Goal: Task Accomplishment & Management: Complete application form

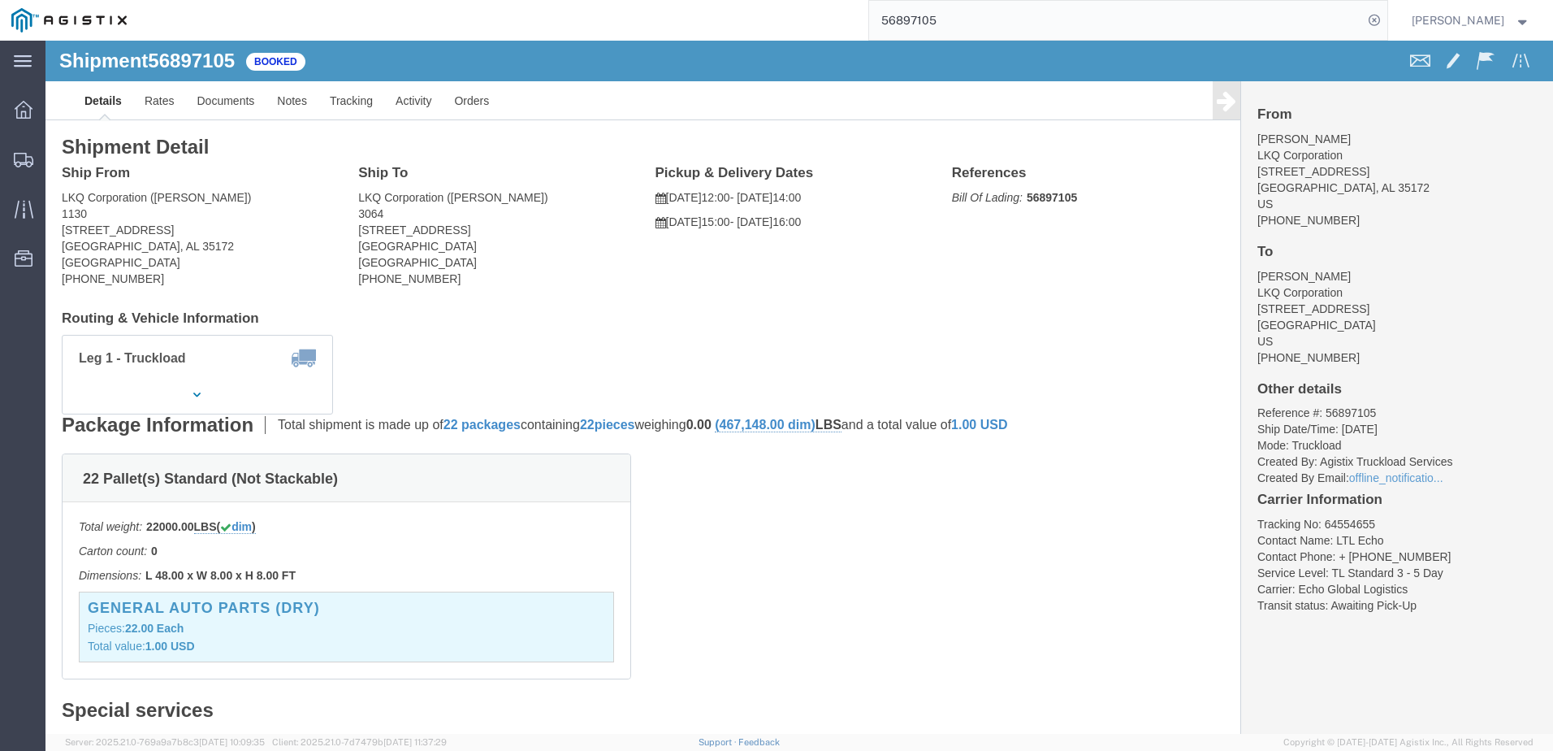
click at [969, 17] on input "56897105" at bounding box center [1116, 20] width 494 height 39
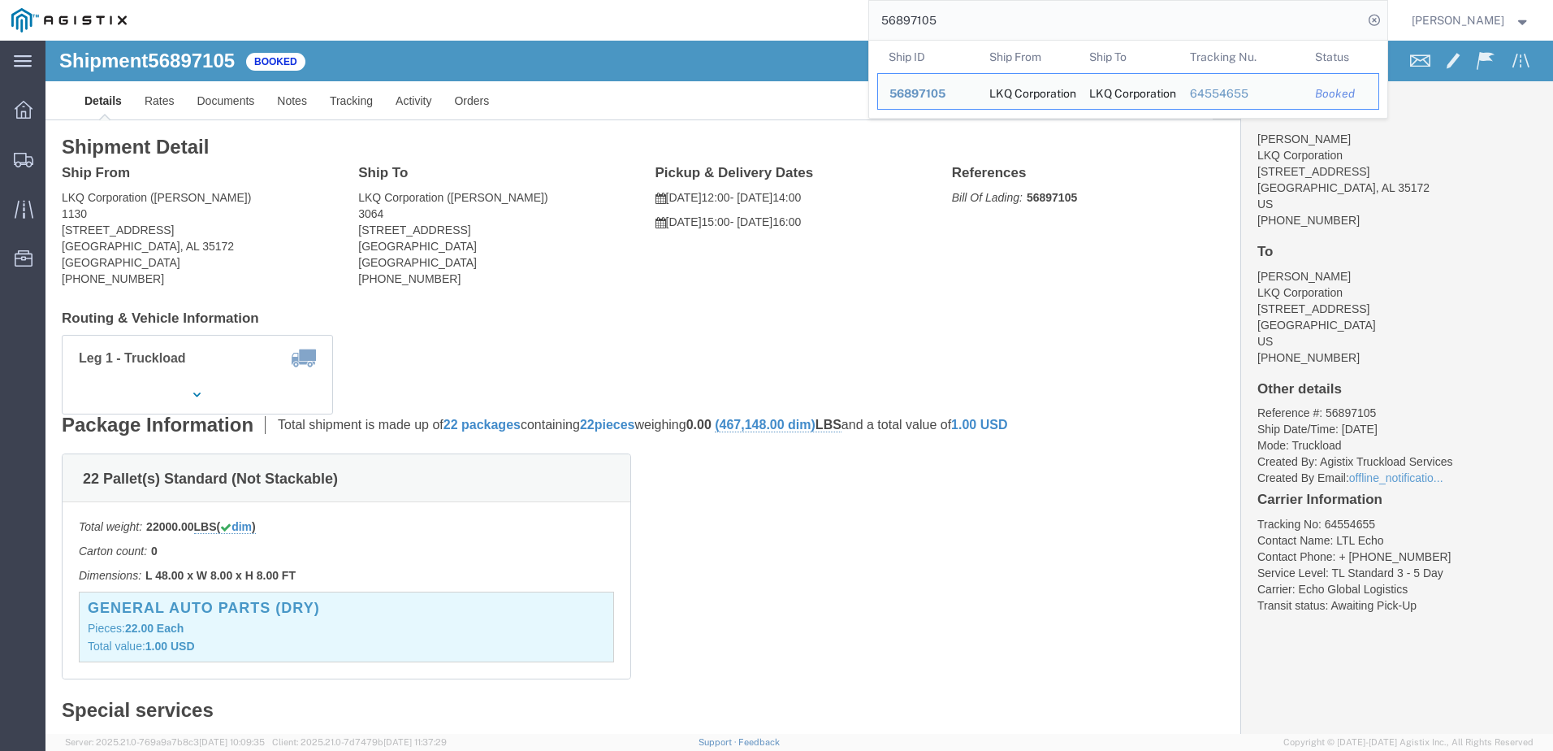
click at [969, 17] on input "56897105" at bounding box center [1116, 20] width 494 height 39
click at [969, 16] on input "56897105" at bounding box center [1116, 20] width 494 height 39
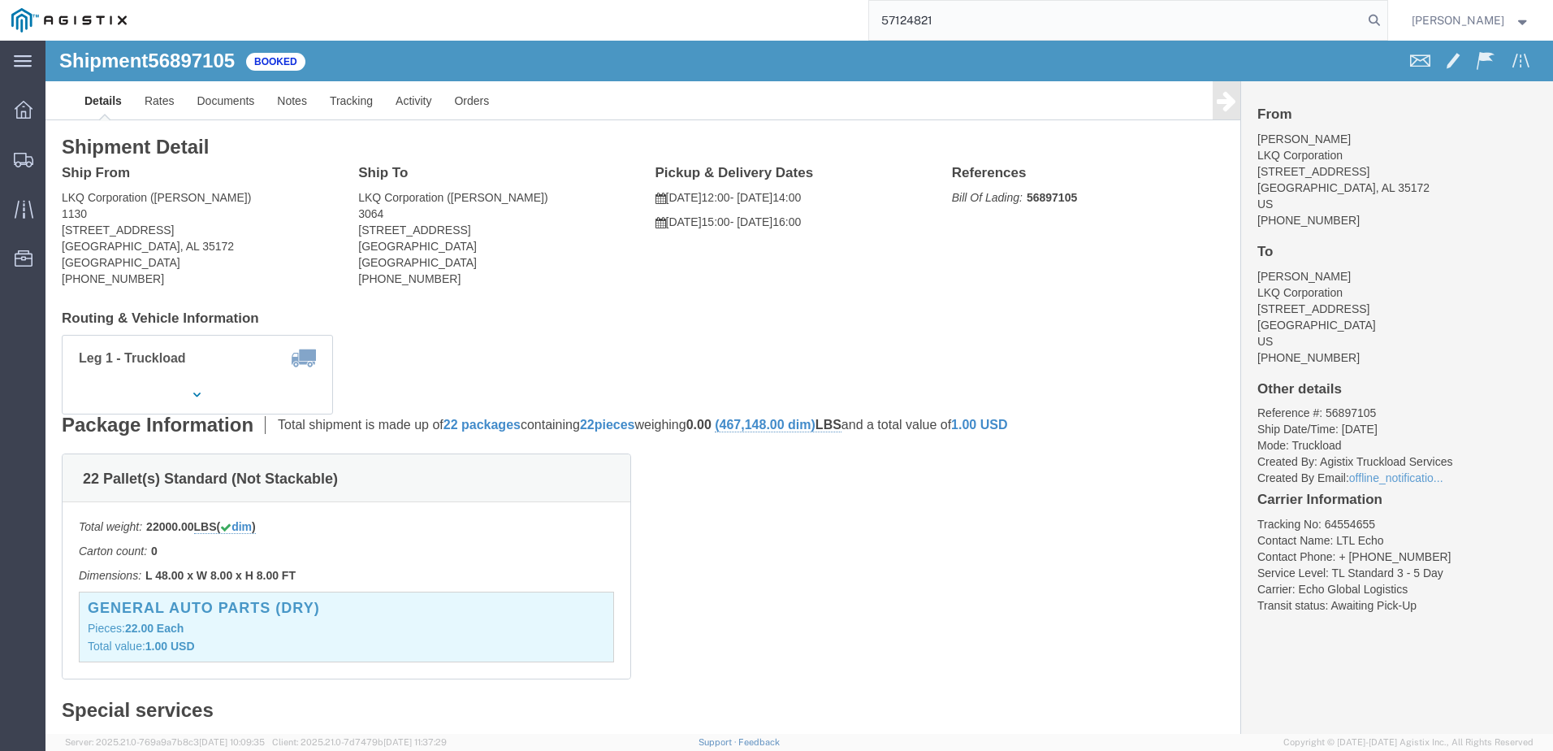
type input "57124821"
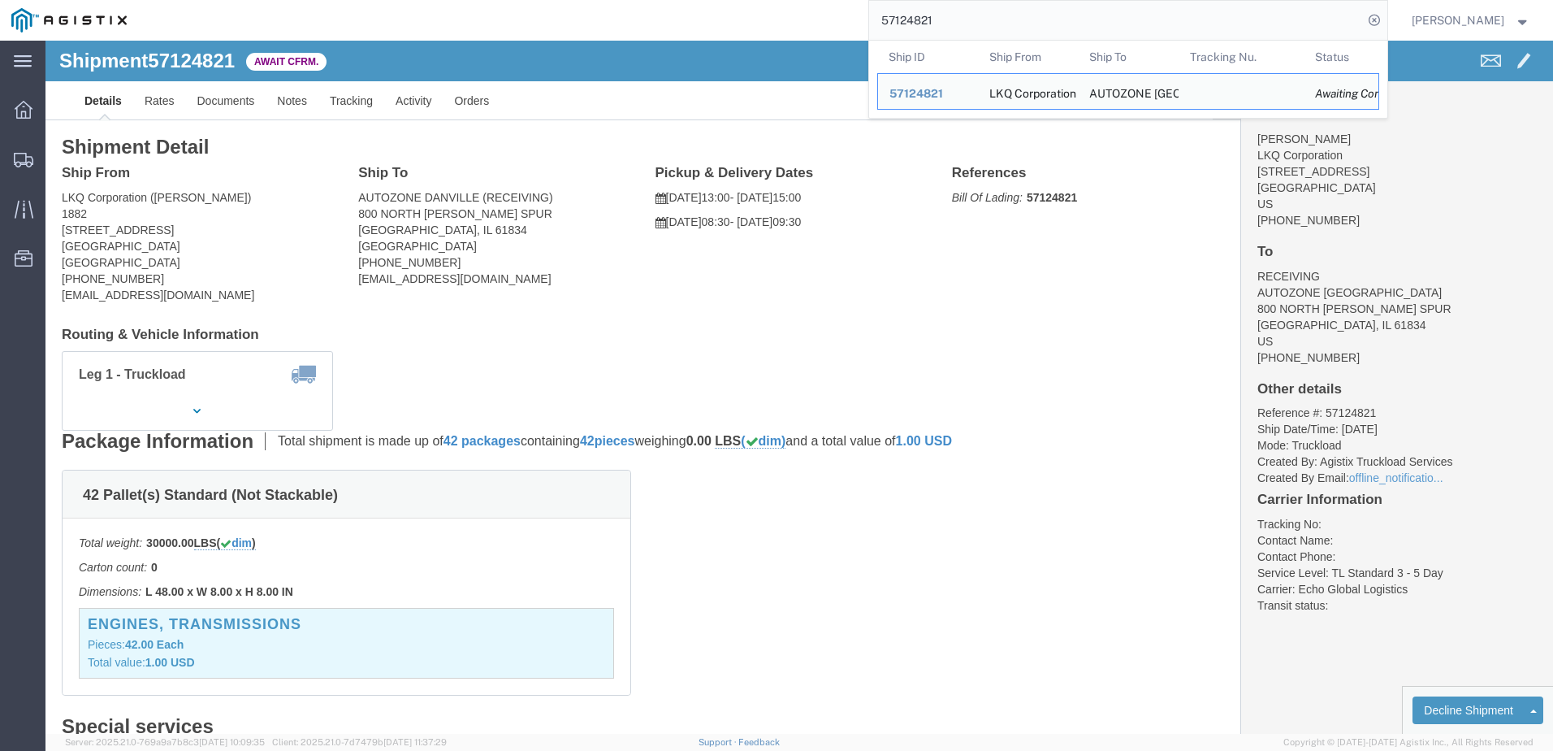
click div "Leg 1 - Truckload Vehicle 1: Standard Dry Van (53 Feet) Number of trucks: 1"
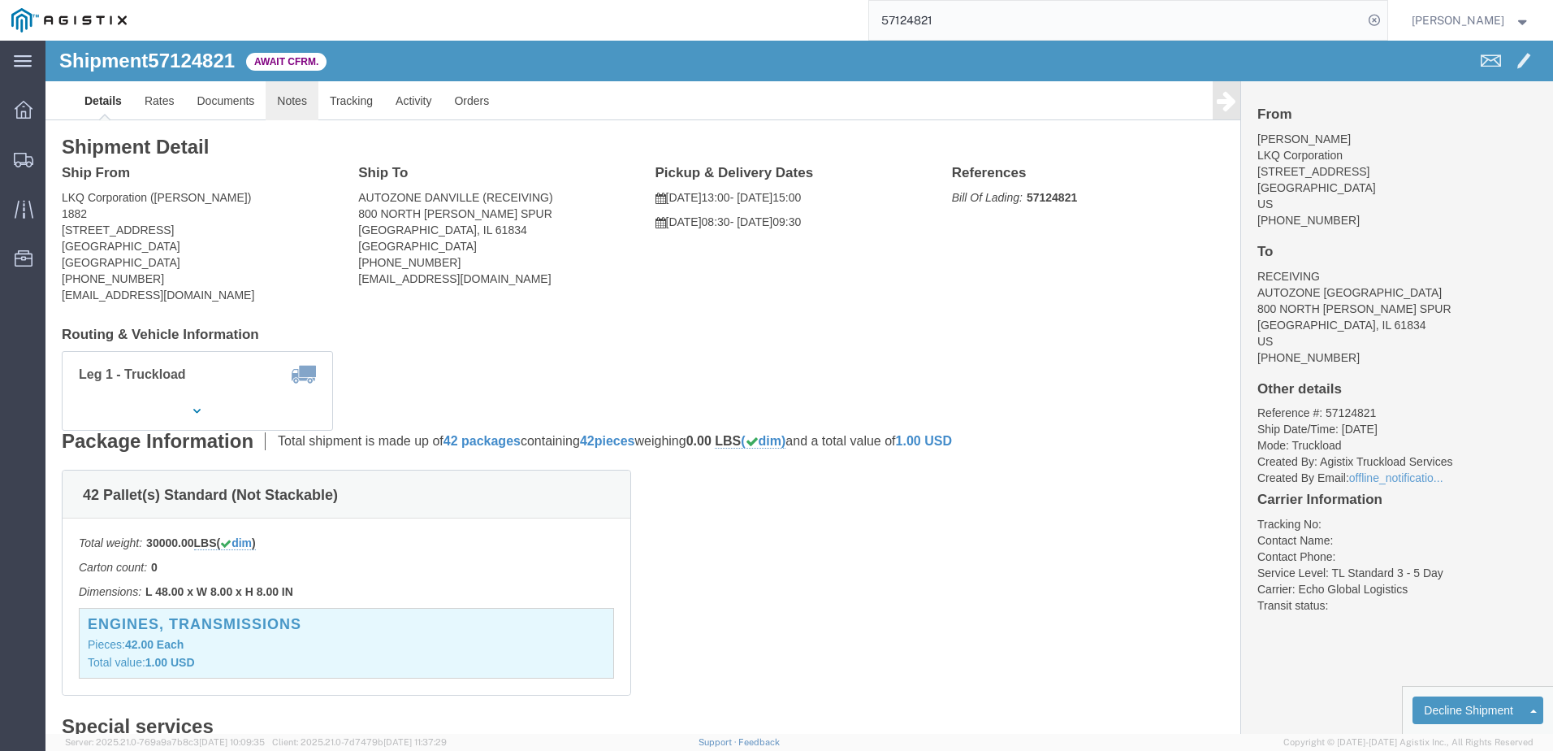
click link "Notes"
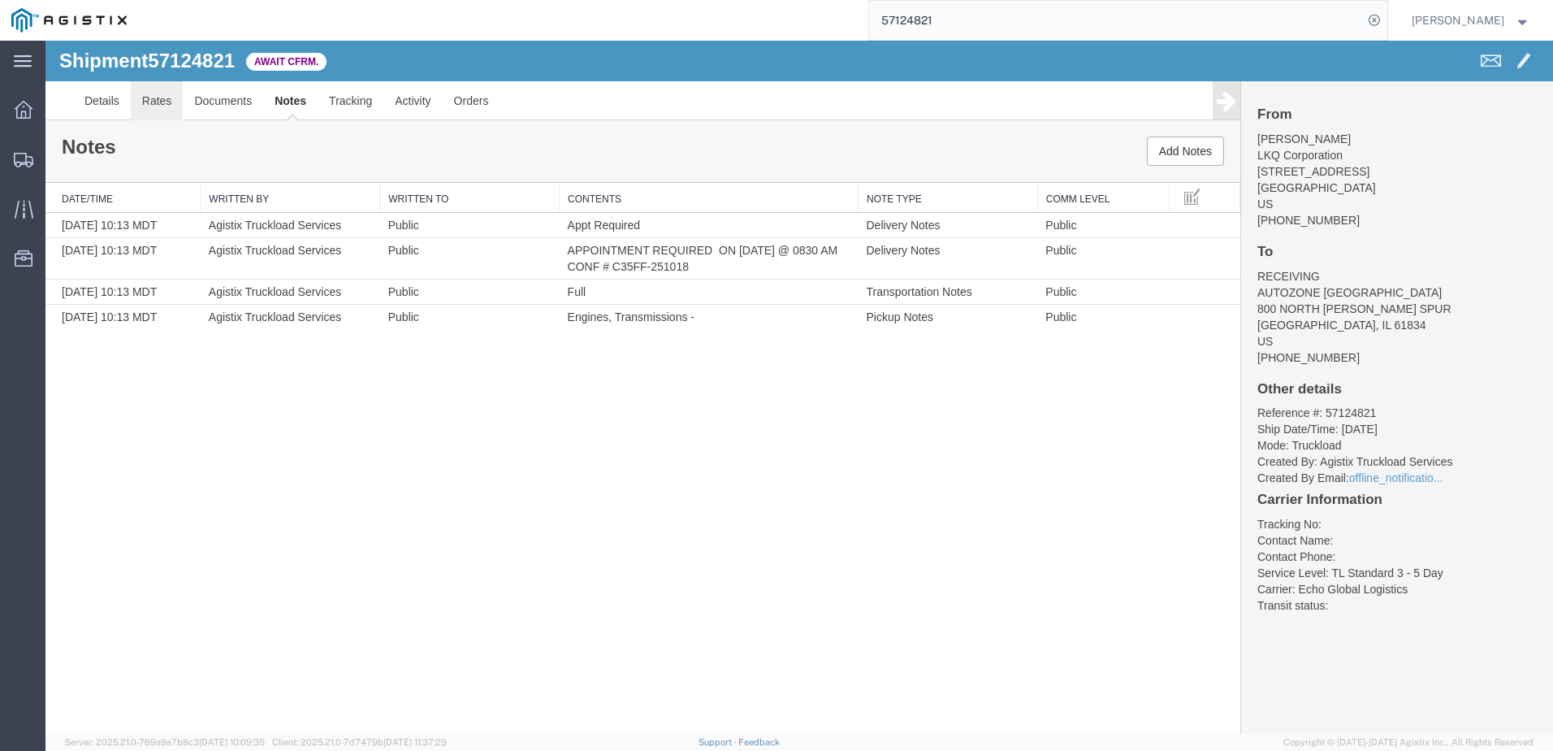
click at [168, 104] on link "Rates" at bounding box center [157, 100] width 53 height 39
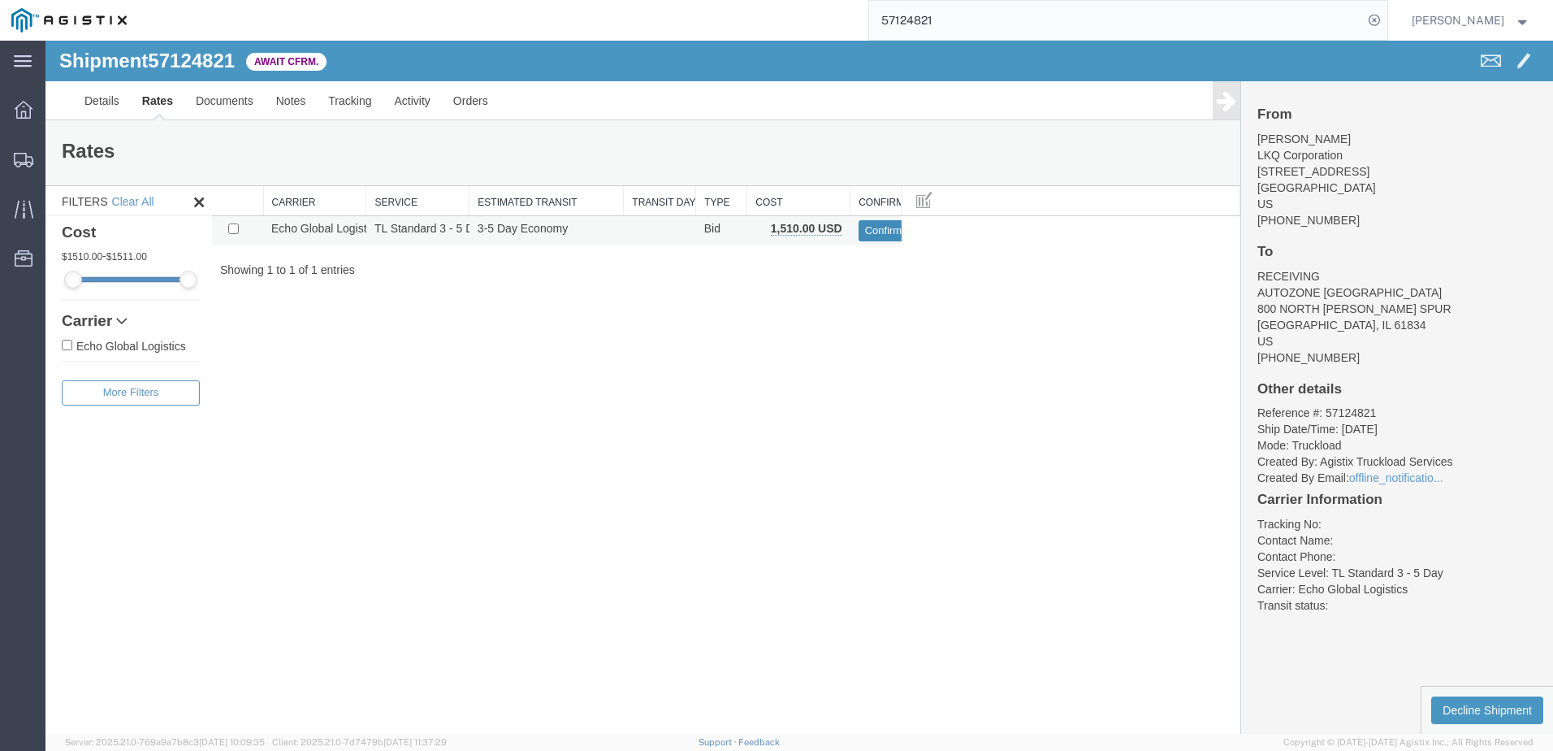
click at [881, 235] on button "Confirm" at bounding box center [884, 230] width 50 height 21
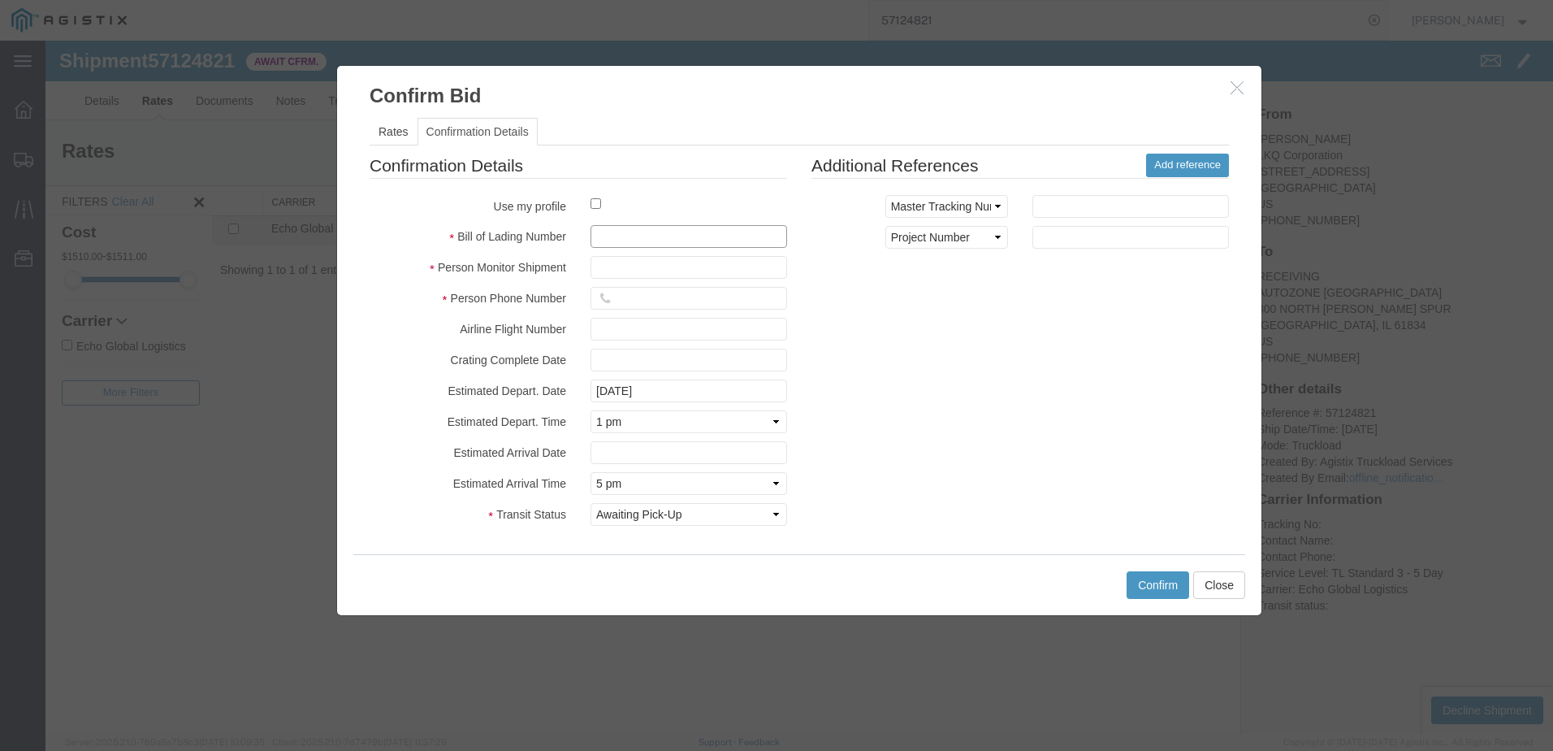
click at [652, 229] on input "text" at bounding box center [689, 236] width 197 height 23
type input "64686348"
click at [639, 275] on input "text" at bounding box center [689, 267] width 197 height 23
type input "[PERSON_NAME]"
type input "3127686379"
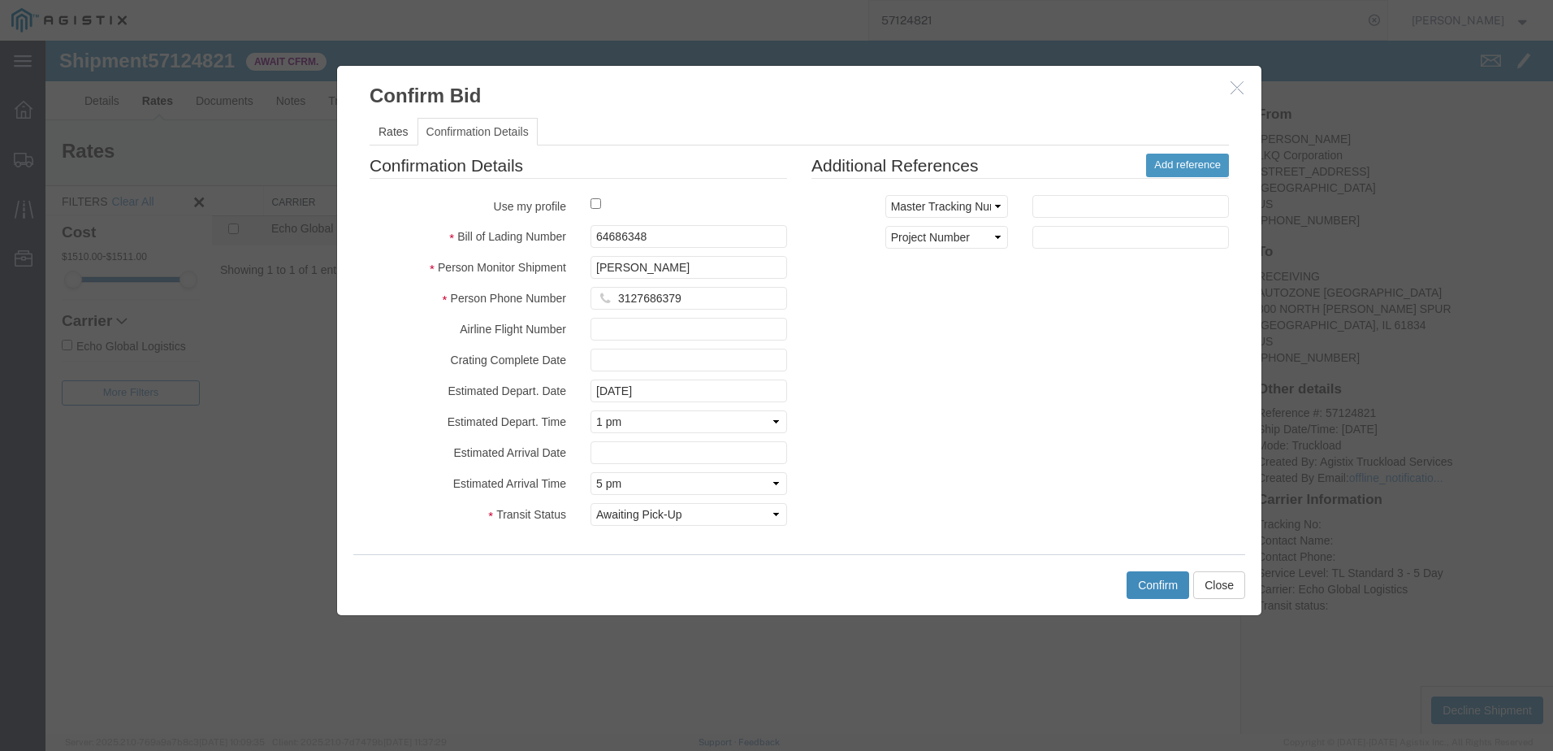
drag, startPoint x: 1104, startPoint y: 556, endPoint x: 1134, endPoint y: 581, distance: 38.7
click at [1121, 565] on div "Confirm Close" at bounding box center [799, 584] width 892 height 61
click at [1150, 584] on button "Confirm" at bounding box center [1158, 585] width 63 height 28
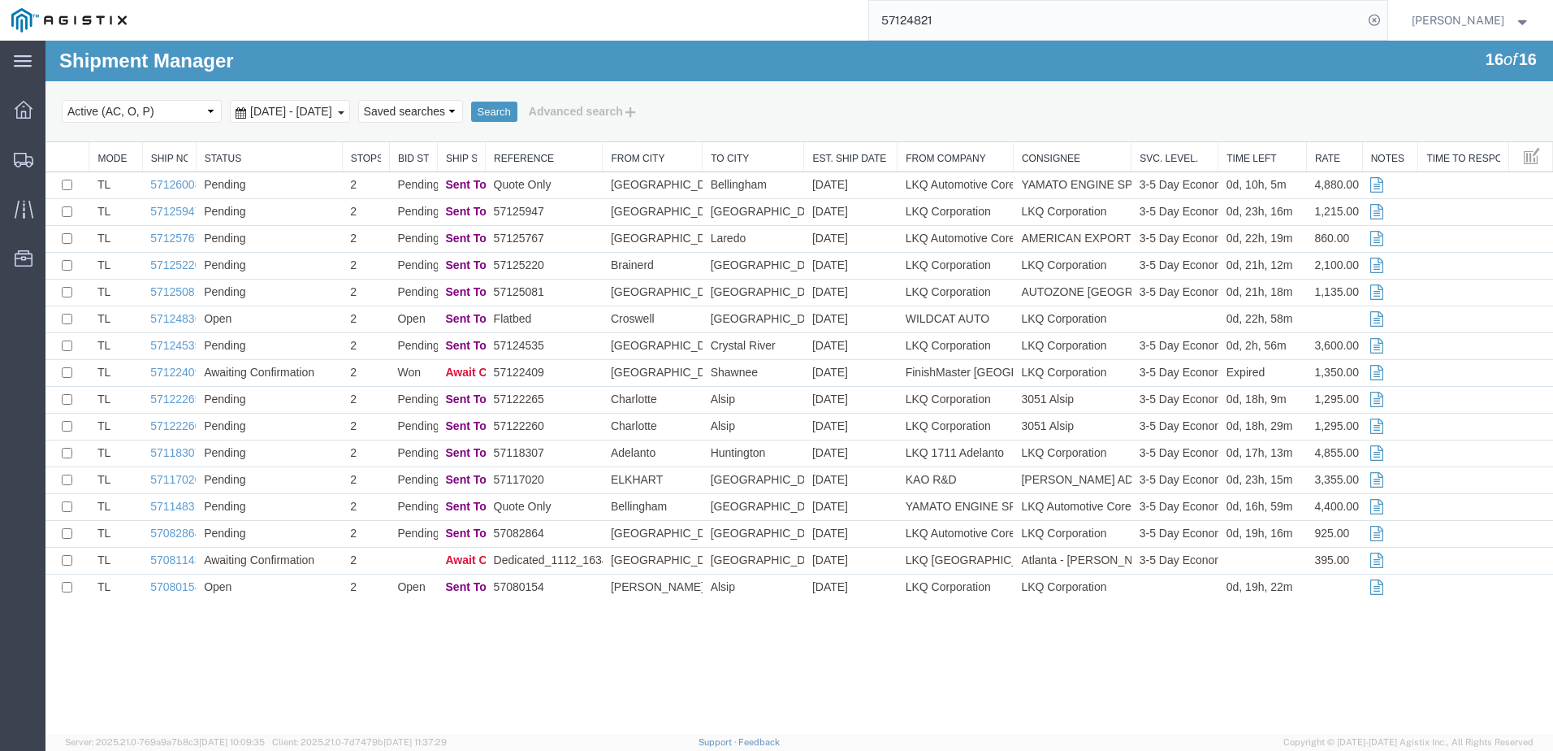
click at [983, 15] on input "57124821" at bounding box center [1116, 20] width 494 height 39
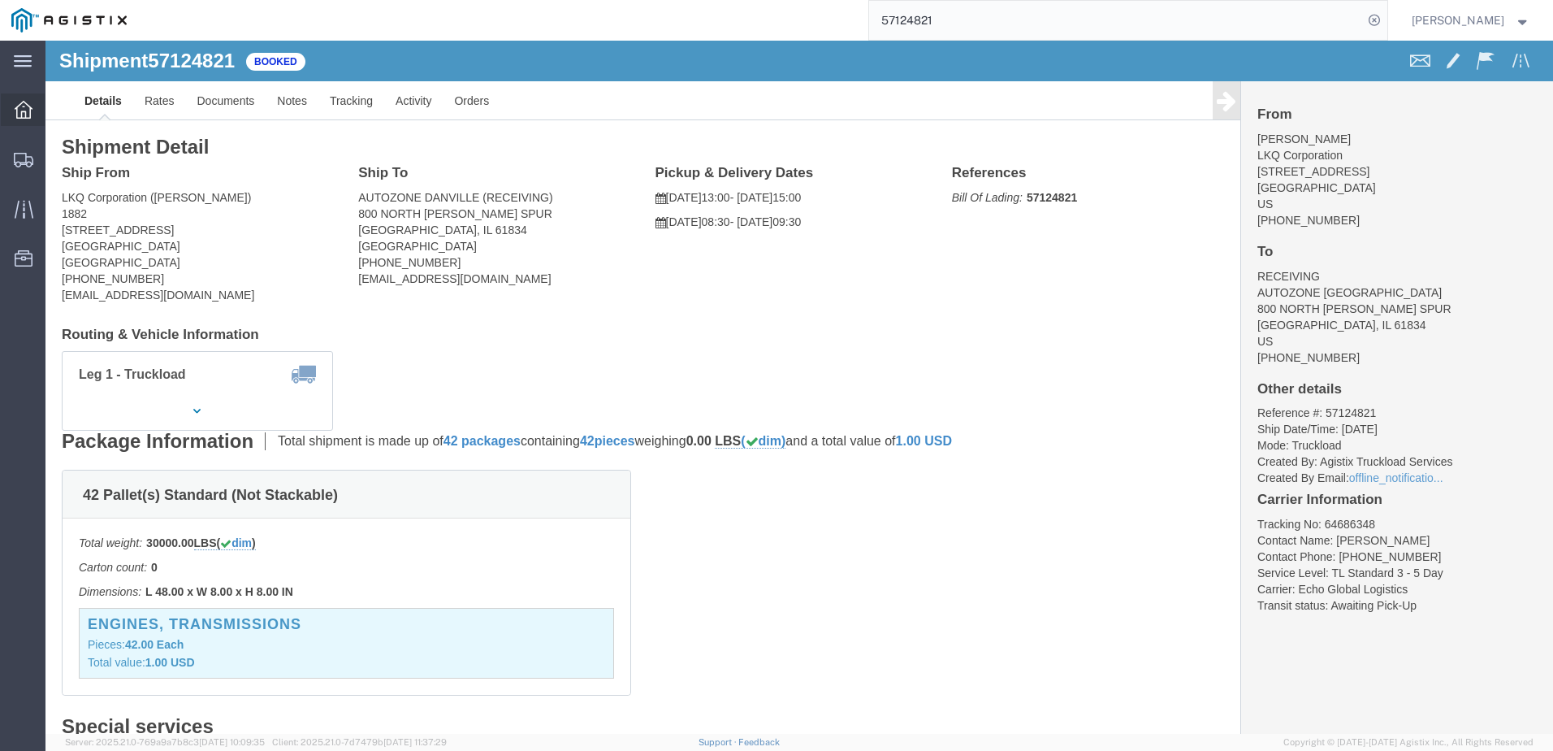
click at [30, 106] on icon at bounding box center [24, 110] width 18 height 18
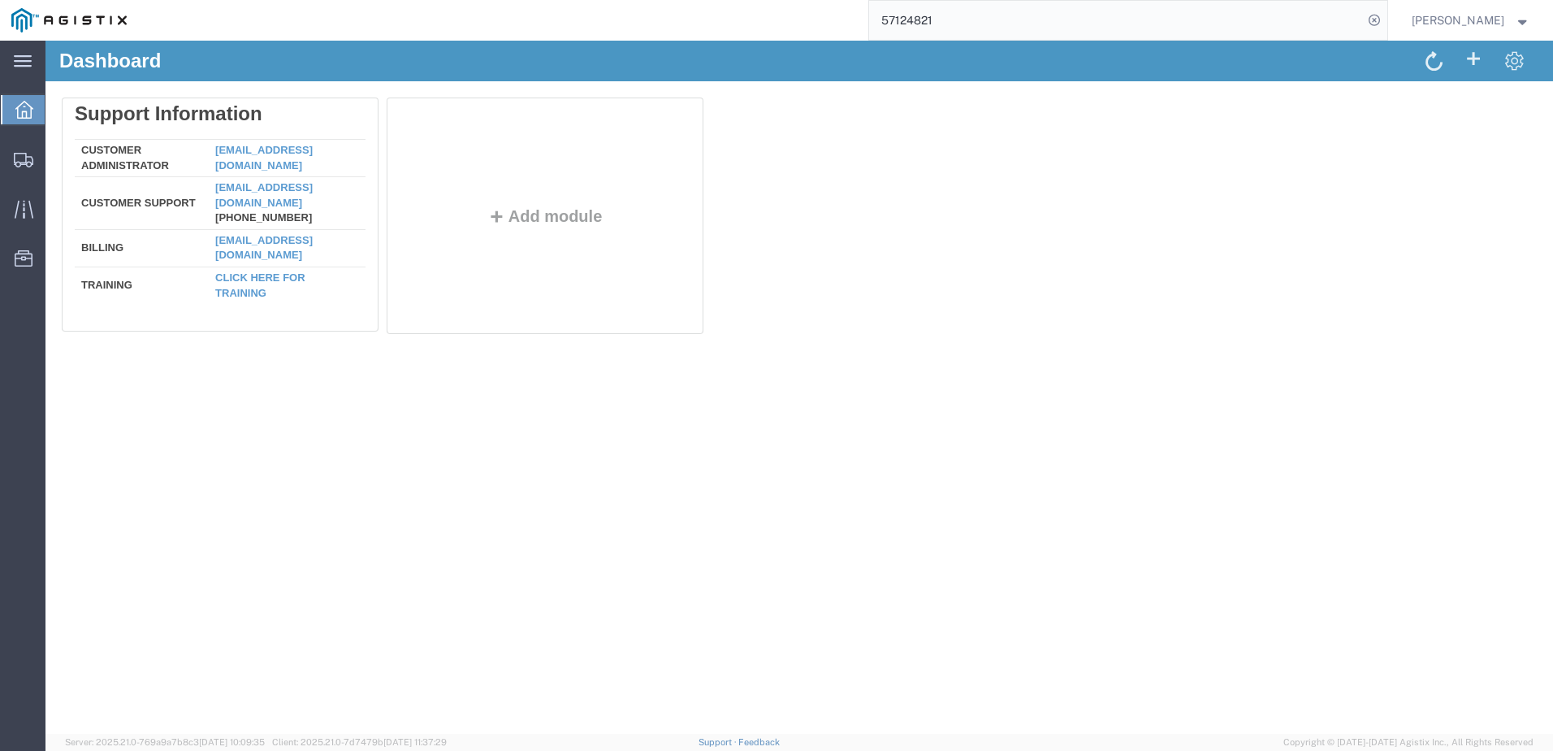
click at [1011, 24] on input "57124821" at bounding box center [1116, 20] width 494 height 39
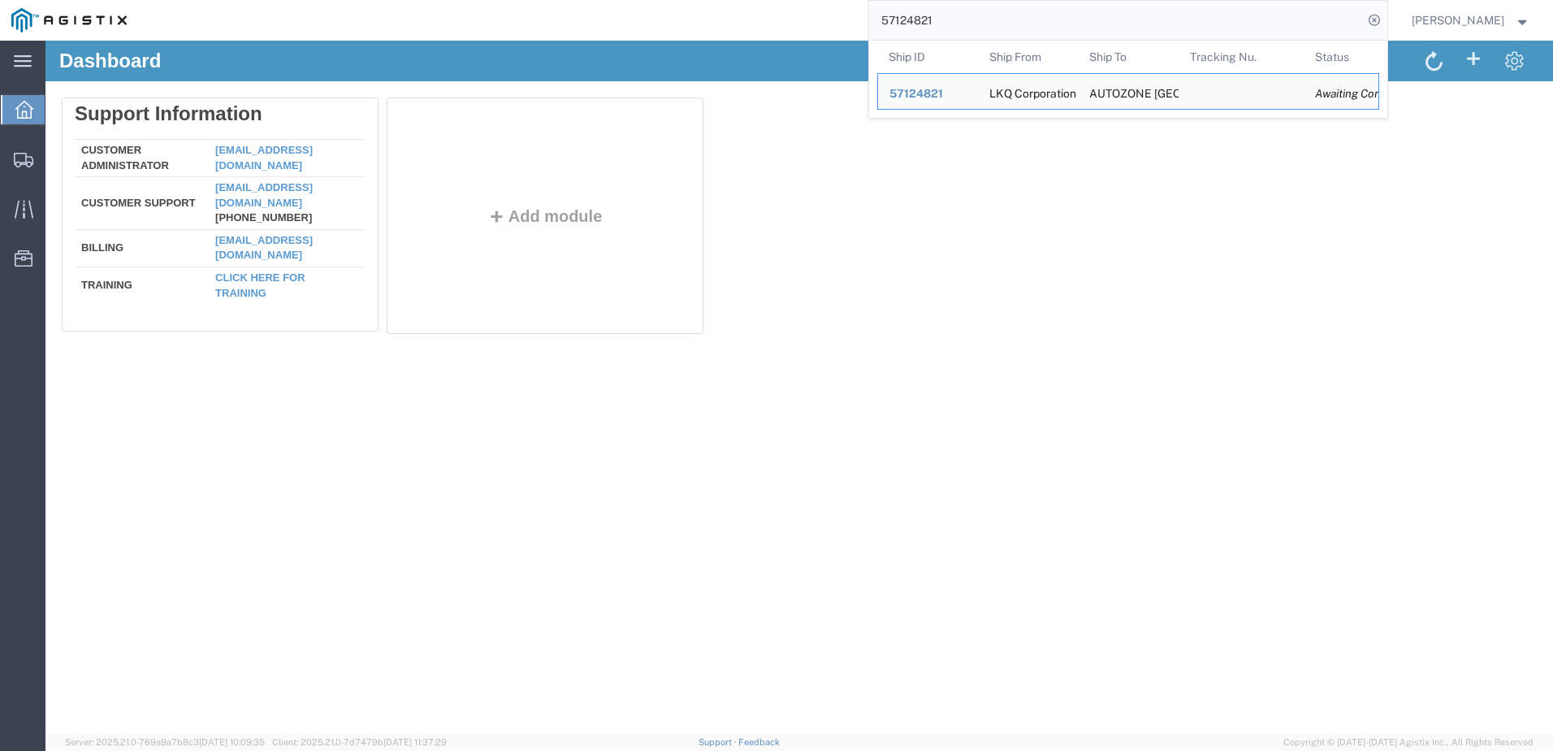
drag, startPoint x: 1003, startPoint y: 334, endPoint x: 975, endPoint y: 50, distance: 285.8
click at [1003, 334] on div "Delete Support Information Customer Administrator [EMAIL_ADDRESS][DOMAIN_NAME] …" at bounding box center [799, 219] width 1475 height 244
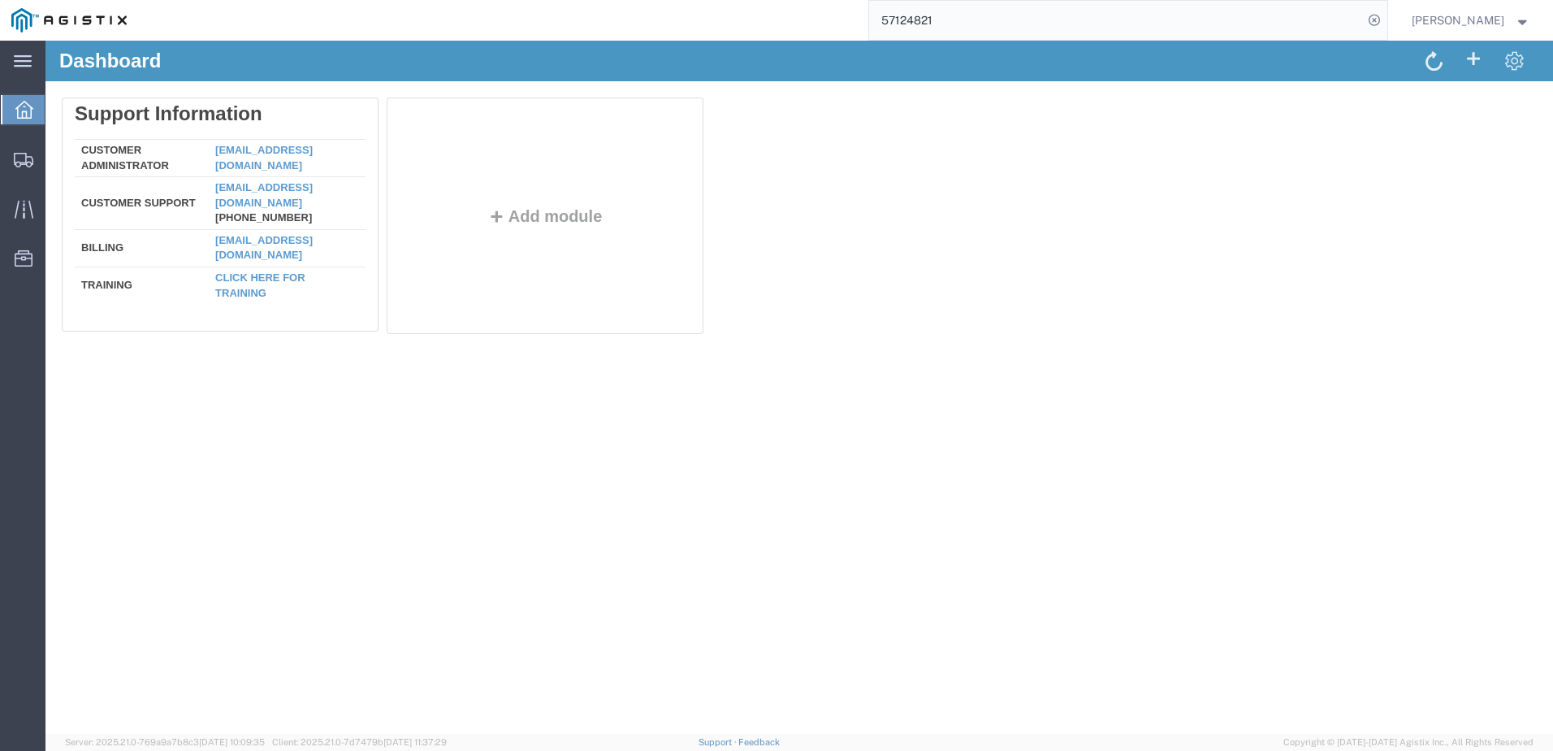
click at [927, 20] on input "57124821" at bounding box center [1116, 20] width 494 height 39
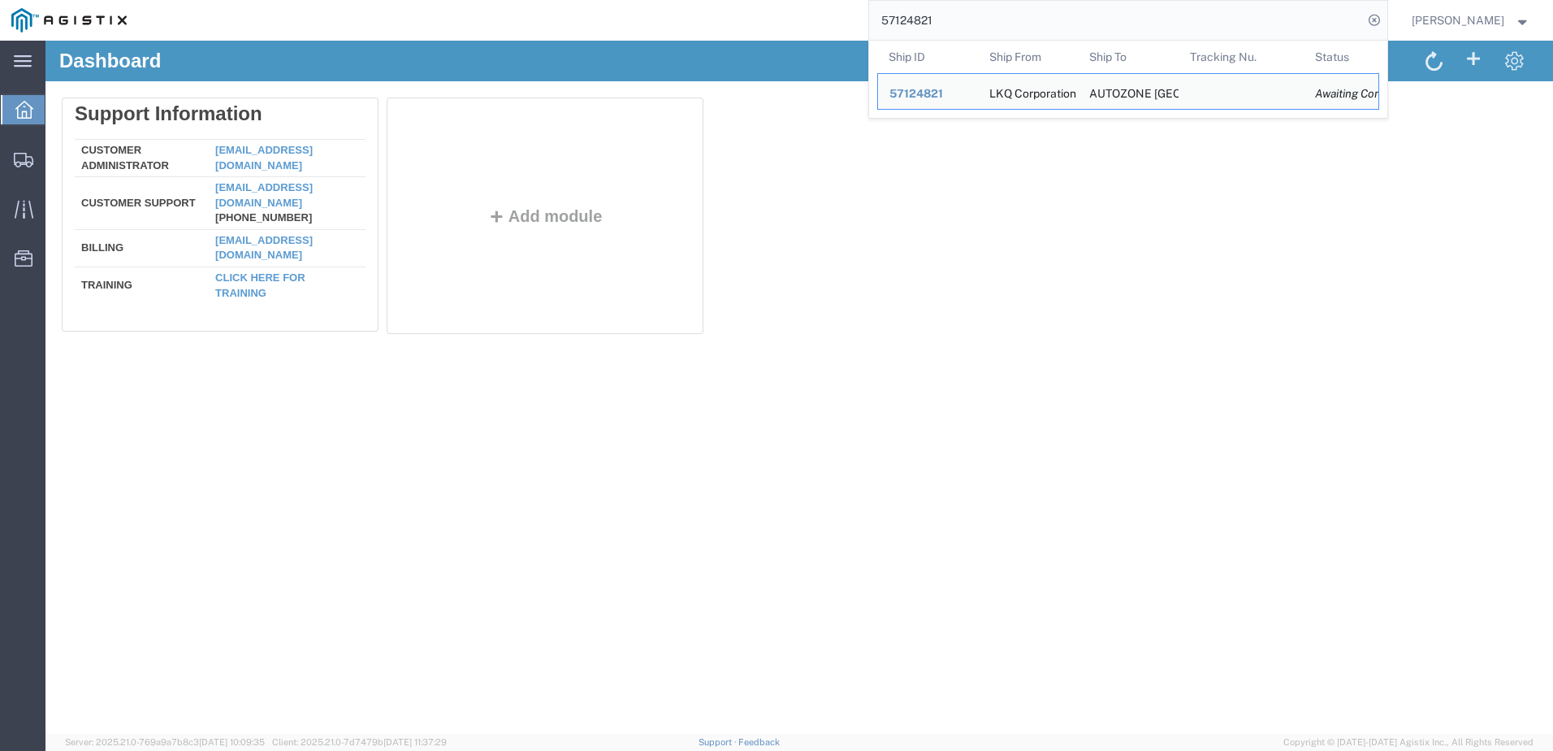
click at [927, 20] on input "57124821" at bounding box center [1116, 20] width 494 height 39
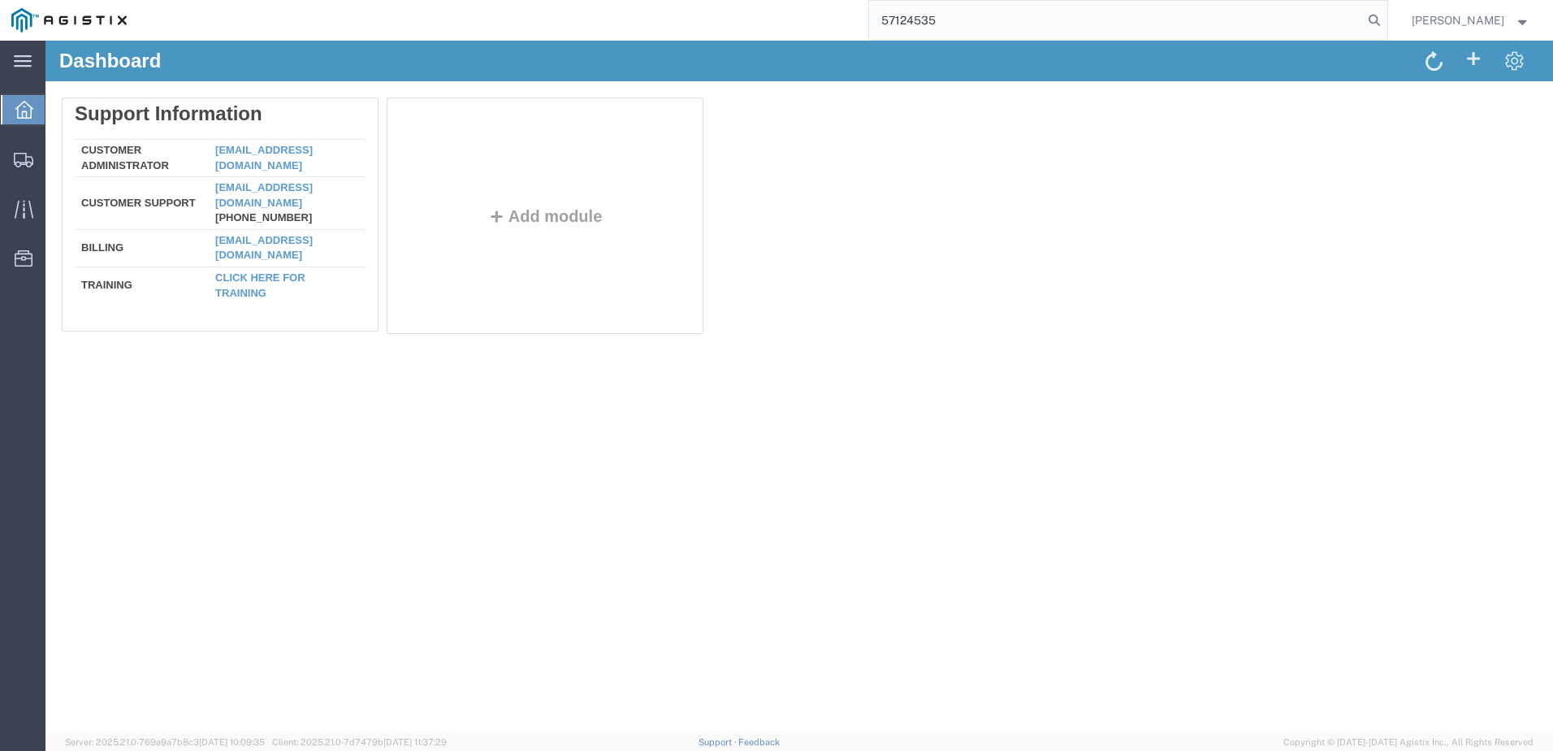
type input "57124535"
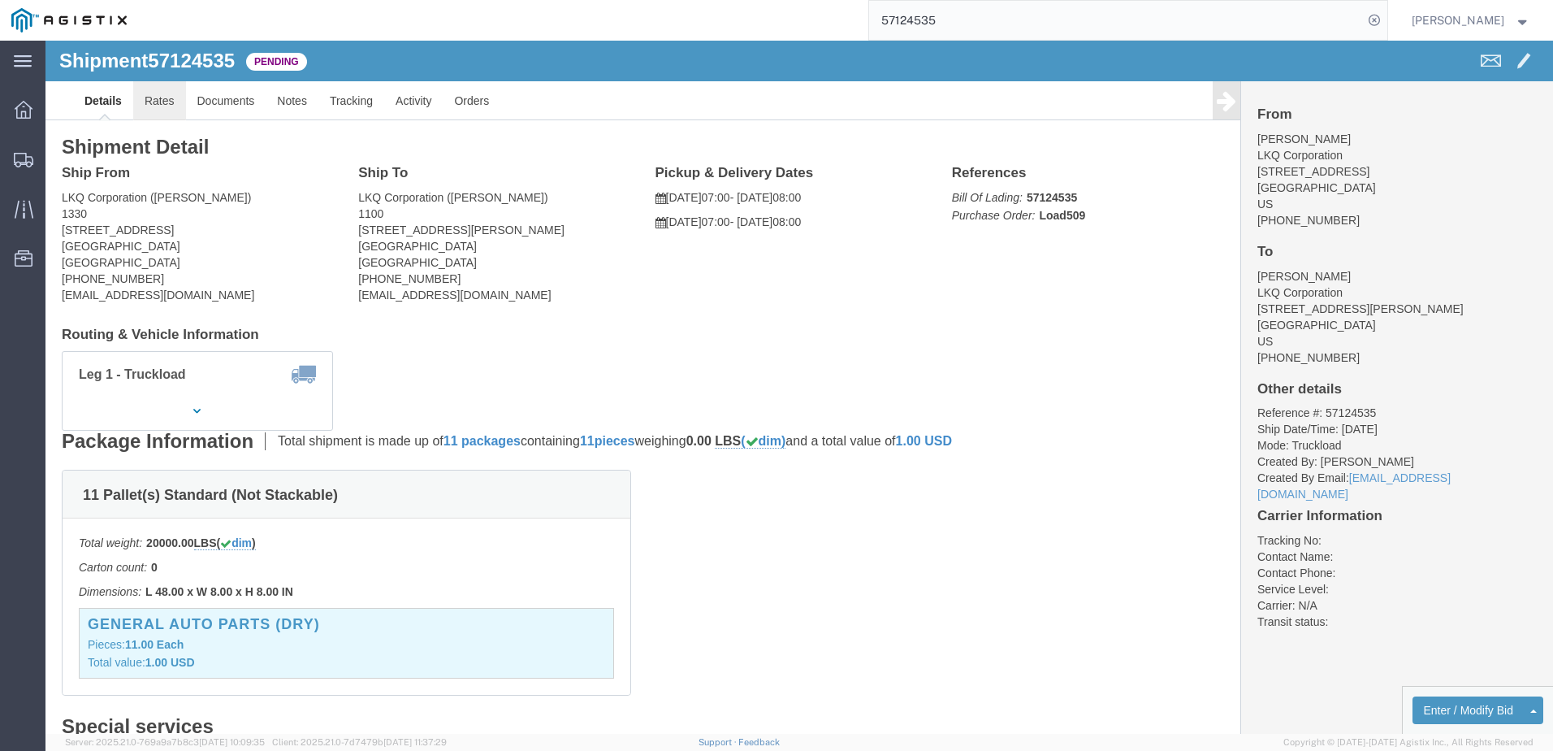
click link "Rates"
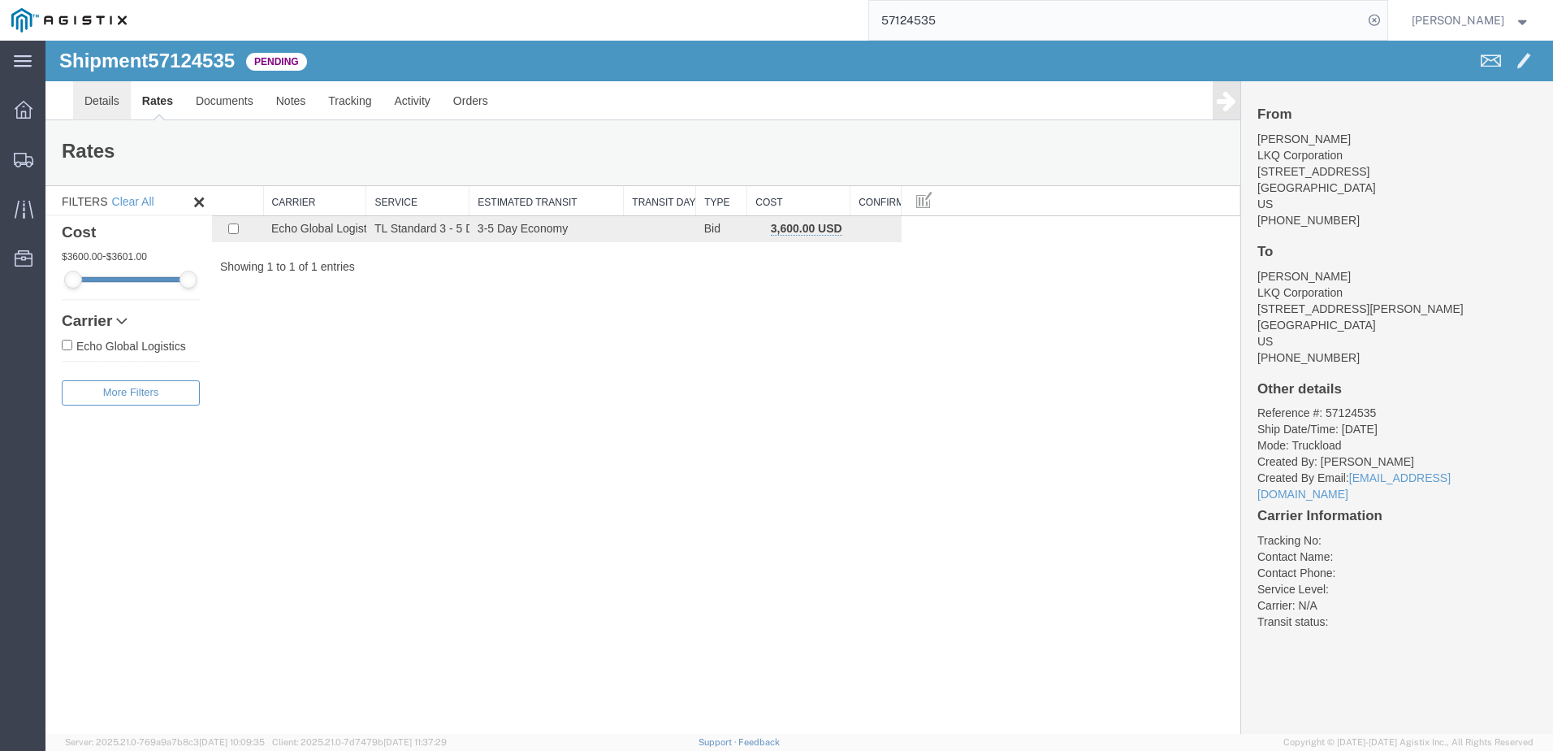
click at [106, 105] on link "Details" at bounding box center [102, 100] width 58 height 39
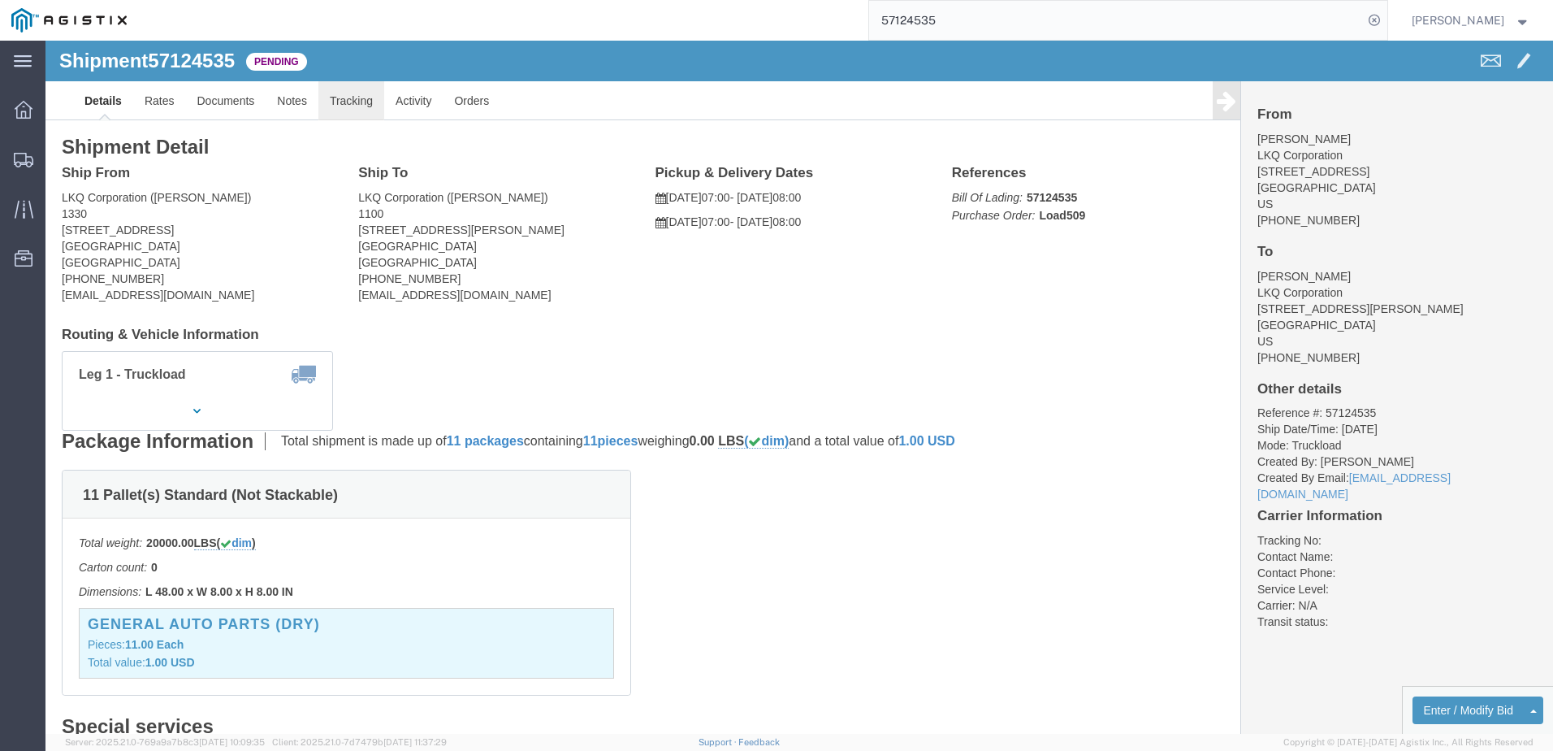
click link "Tracking"
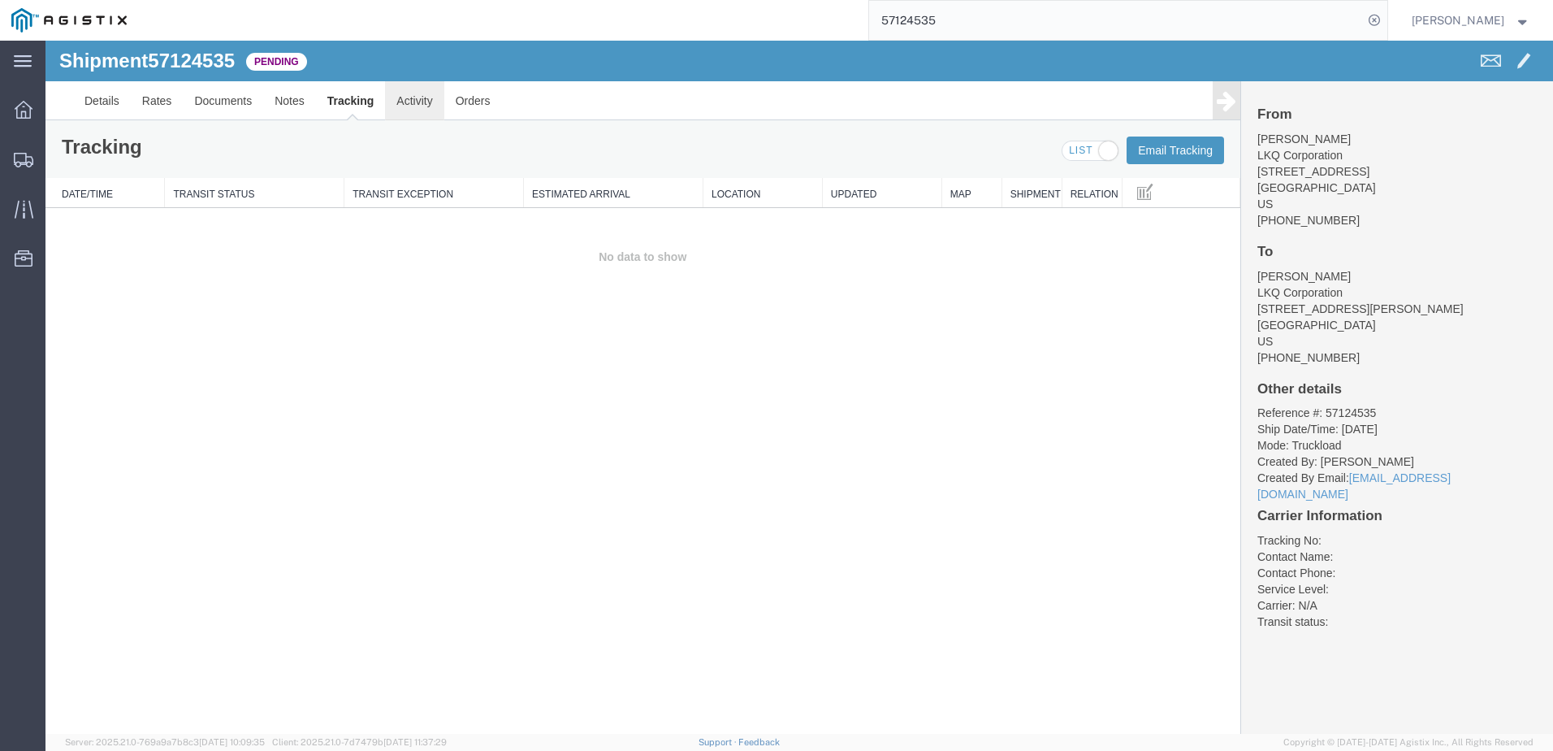
click at [412, 103] on link "Activity" at bounding box center [414, 100] width 58 height 39
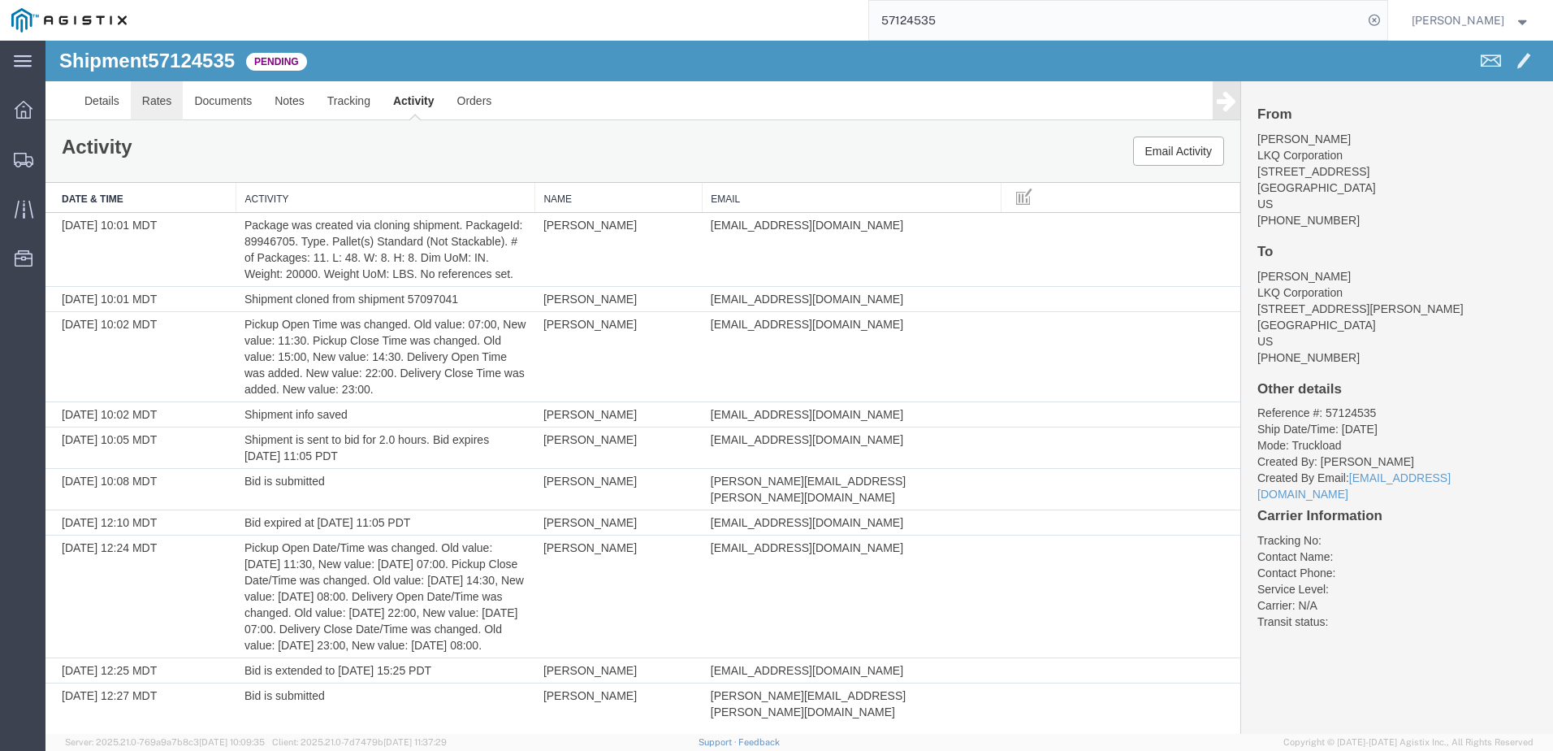
click at [161, 97] on link "Rates" at bounding box center [157, 100] width 53 height 39
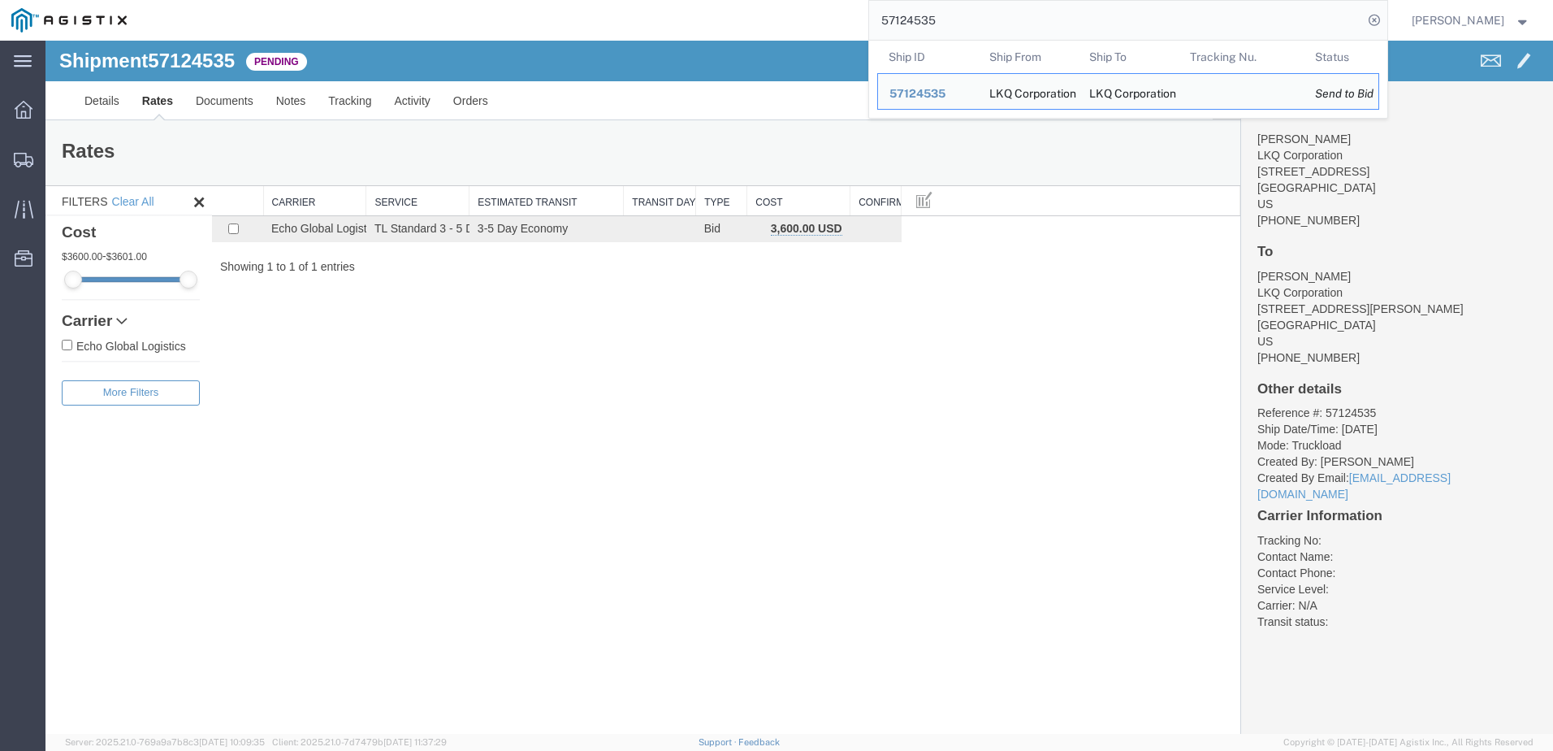
click at [978, 15] on input "57124535" at bounding box center [1116, 20] width 494 height 39
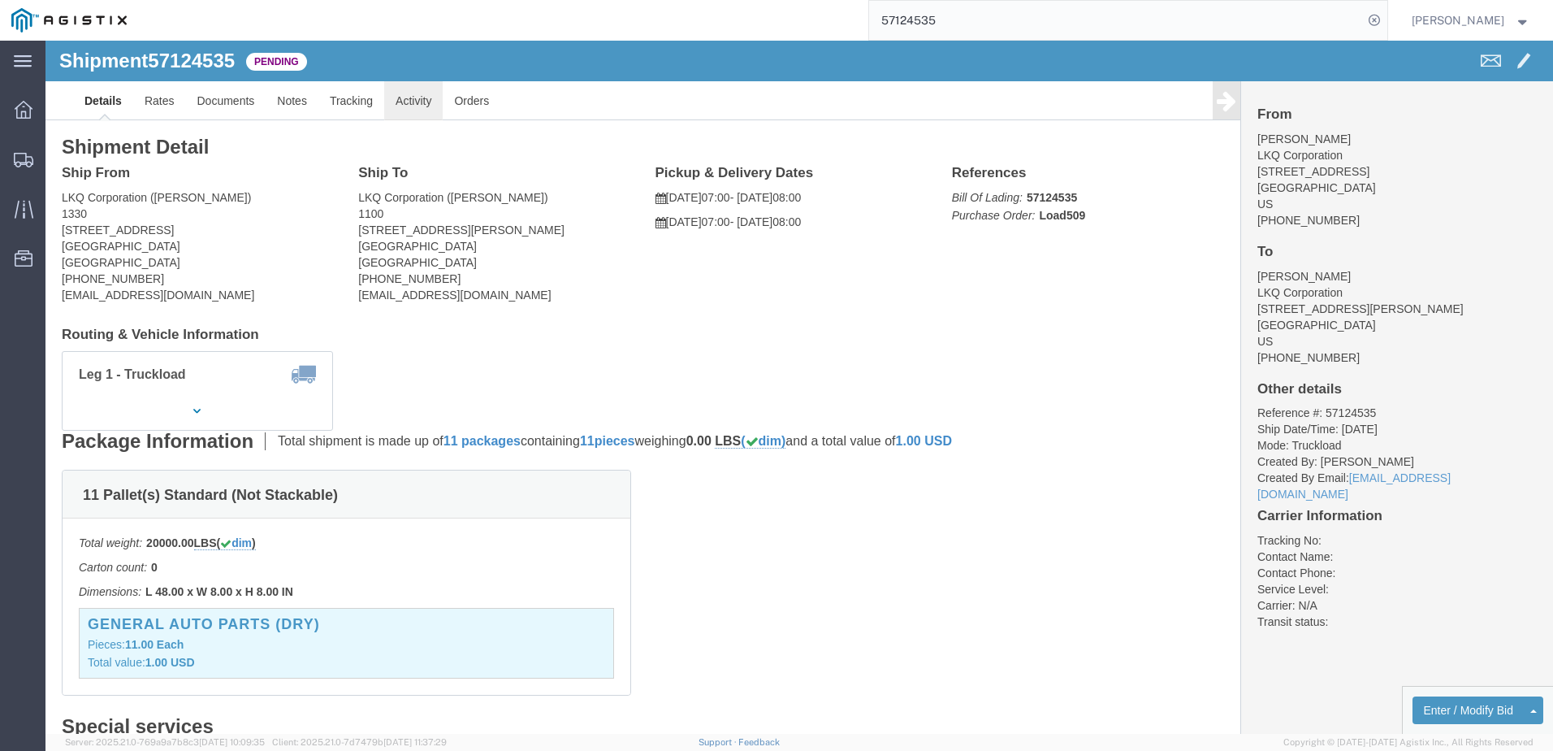
click link "Activity"
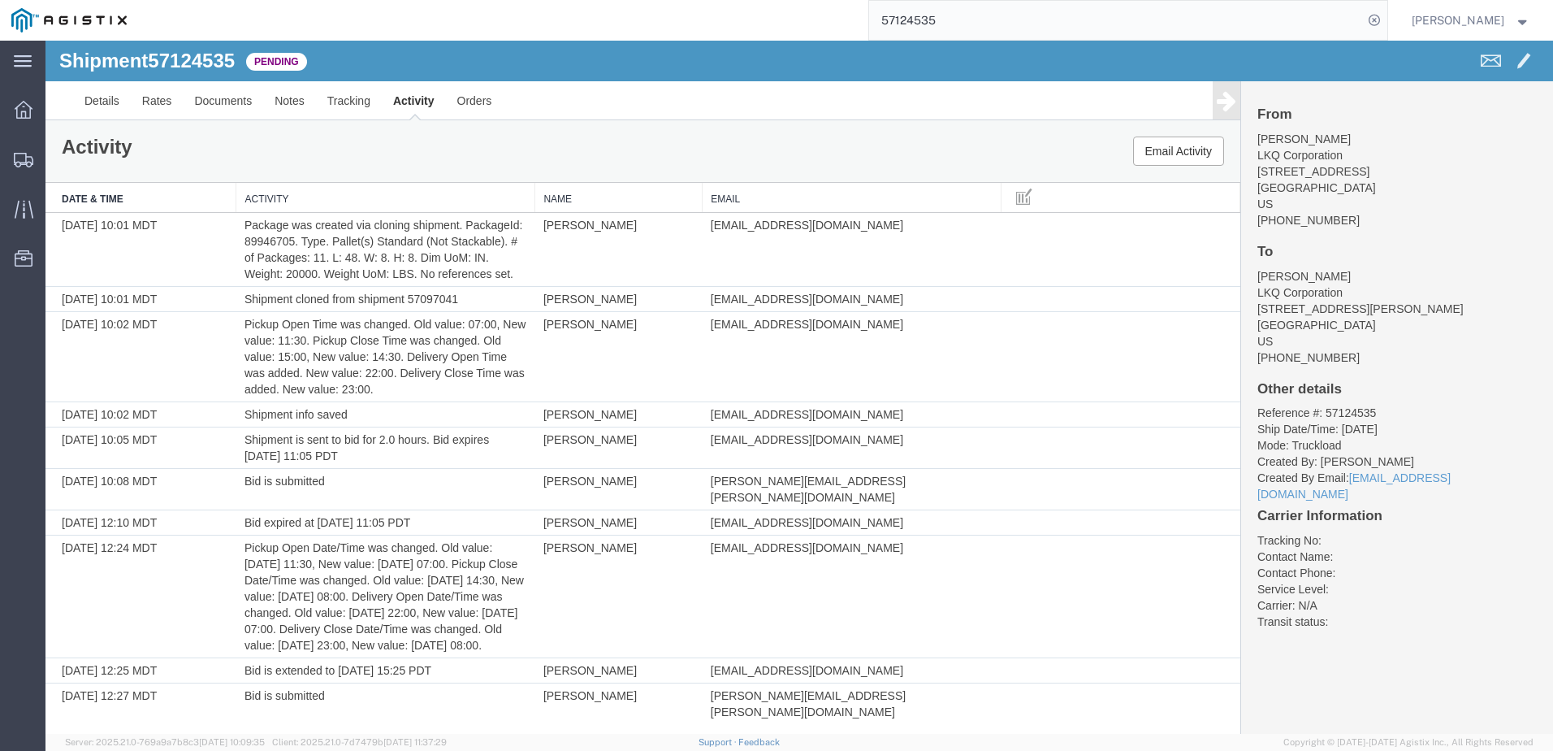
click at [968, 2] on input "57124535" at bounding box center [1116, 20] width 494 height 39
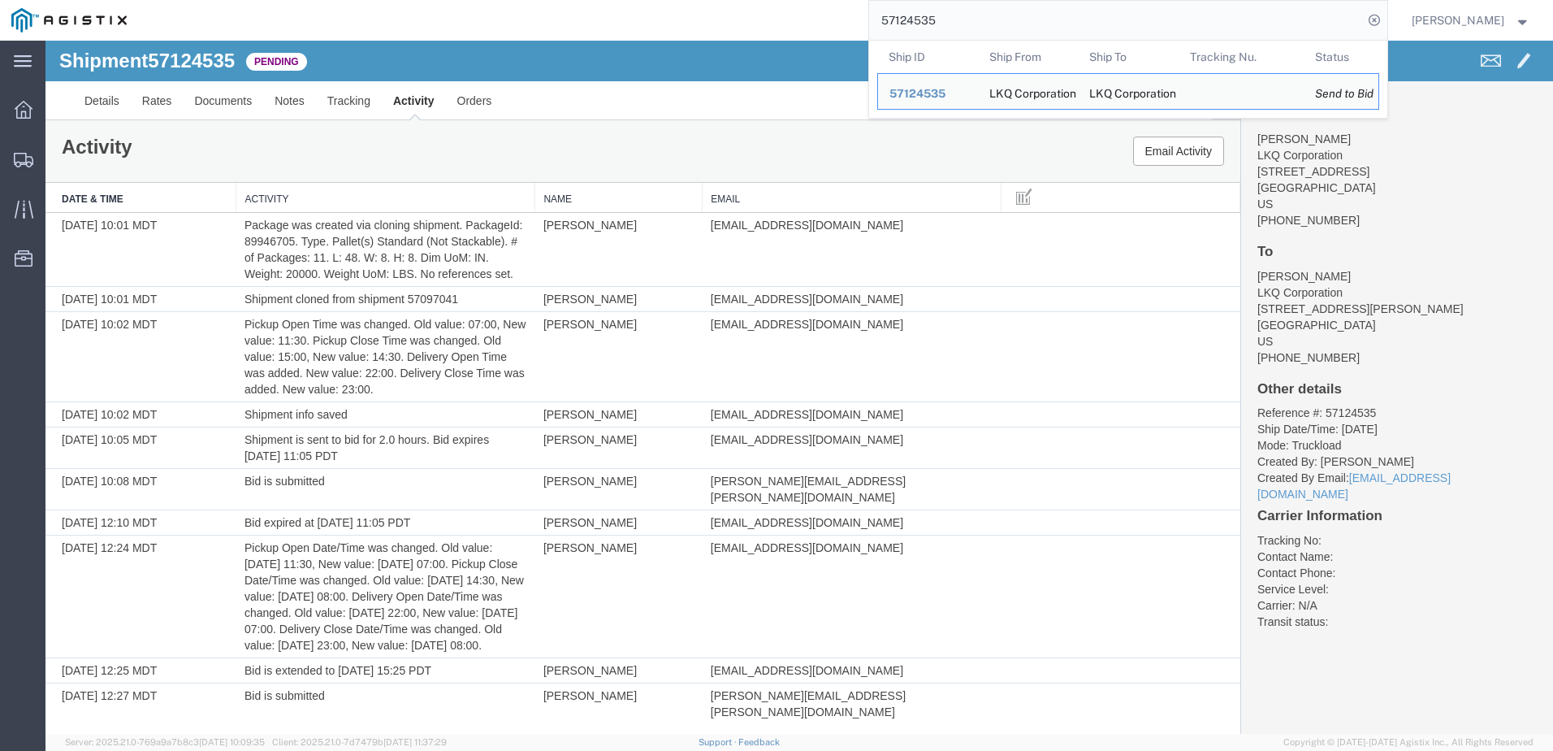
click at [959, 14] on input "57124535" at bounding box center [1116, 20] width 494 height 39
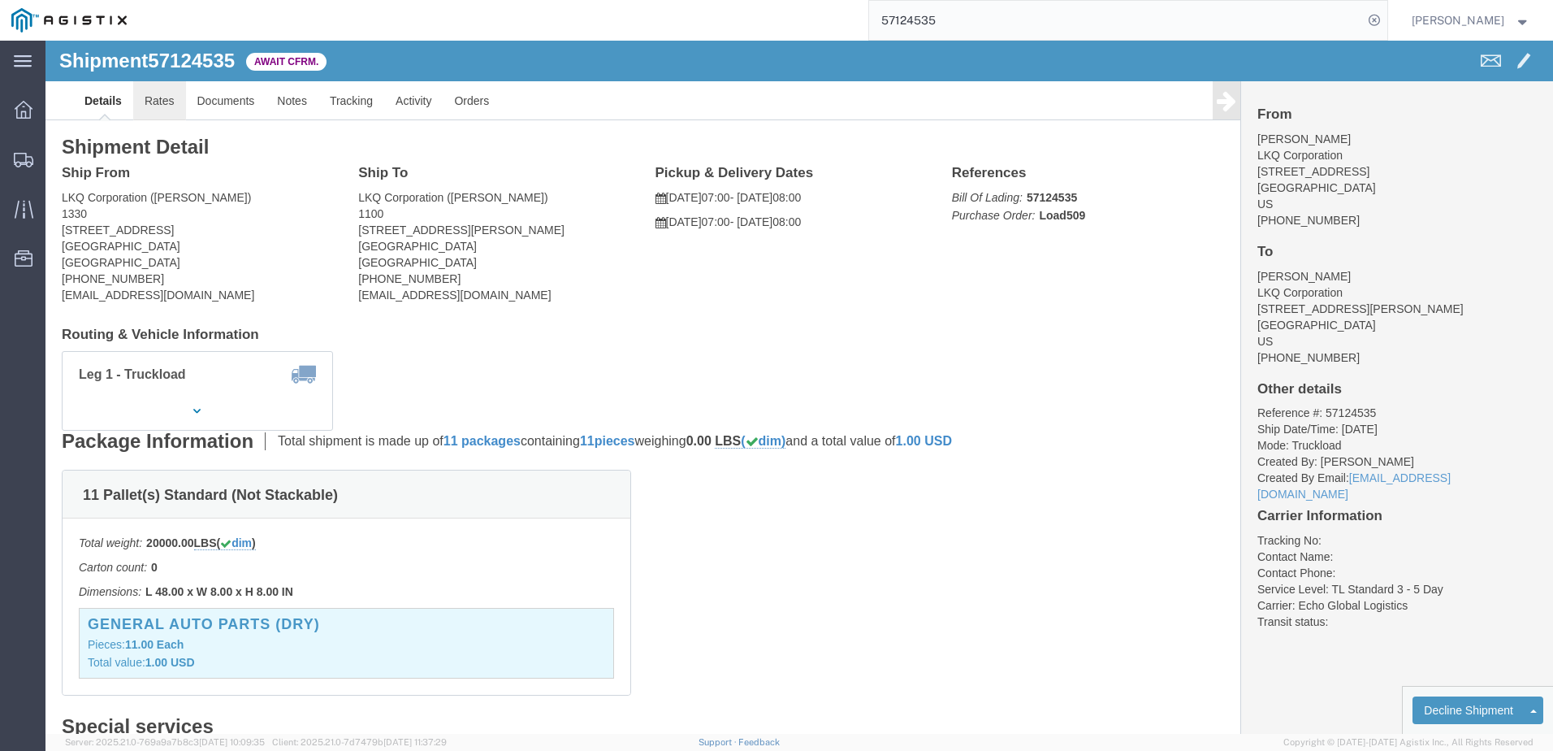
click link "Rates"
